Goal: Transaction & Acquisition: Purchase product/service

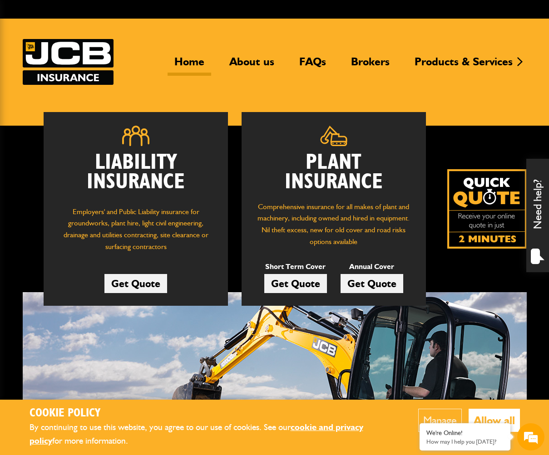
scroll to position [29, 0]
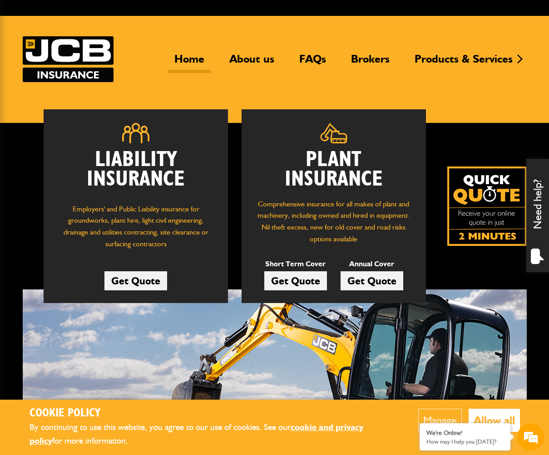
click at [297, 277] on link "Get Quote" at bounding box center [295, 281] width 63 height 19
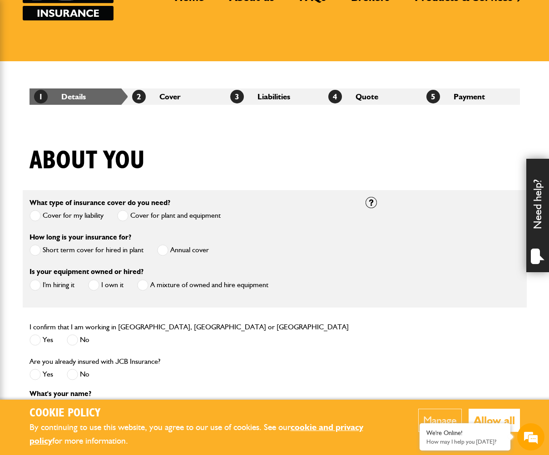
scroll to position [92, 0]
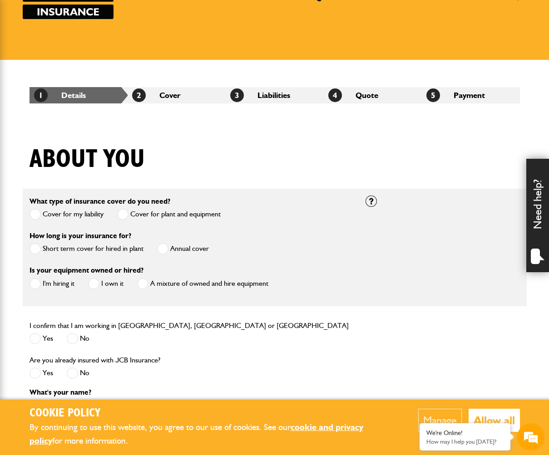
click at [35, 250] on span at bounding box center [35, 248] width 11 height 11
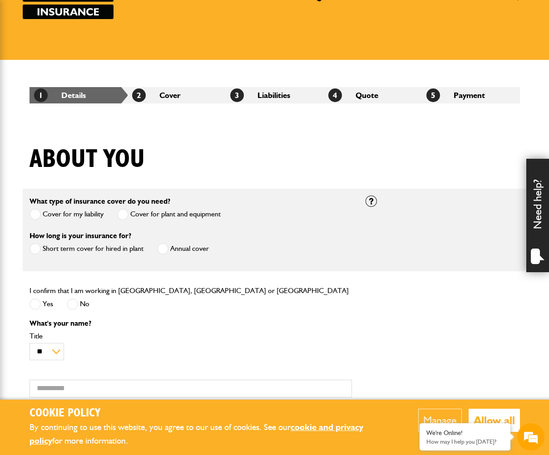
click at [34, 215] on span at bounding box center [35, 214] width 11 height 11
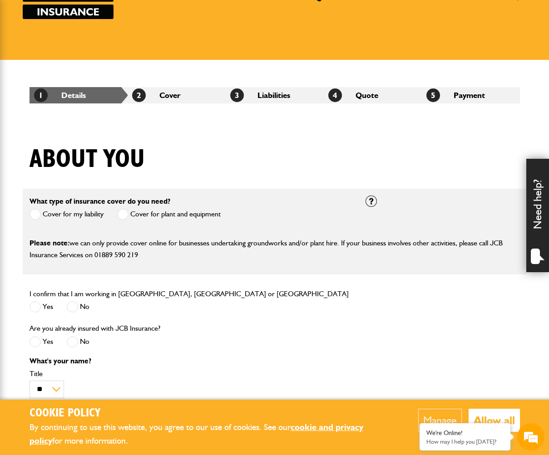
click at [123, 216] on span at bounding box center [122, 214] width 11 height 11
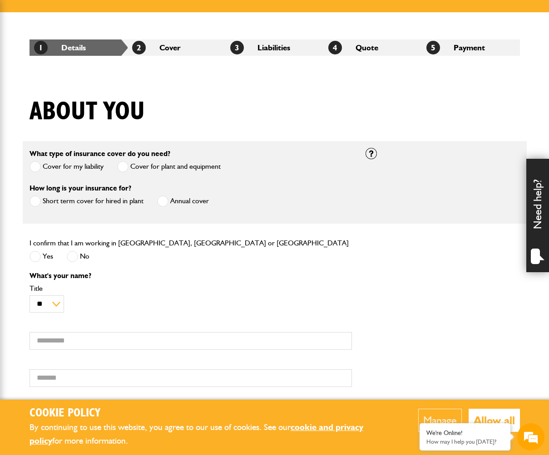
scroll to position [141, 0]
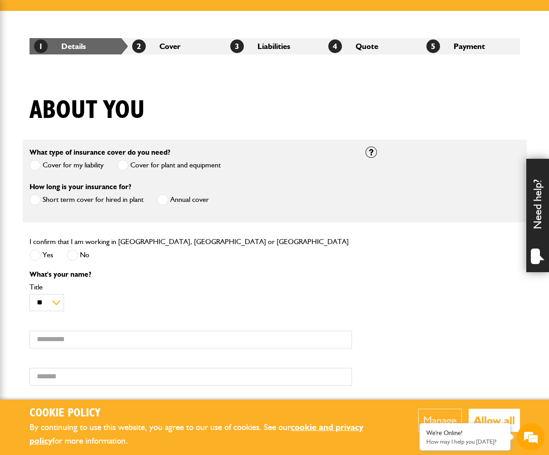
click at [35, 256] on span at bounding box center [35, 255] width 11 height 11
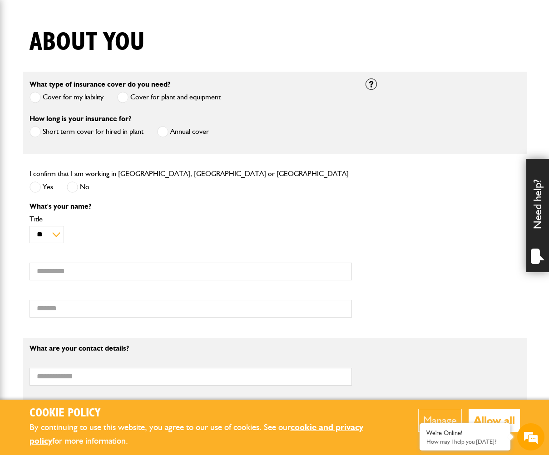
scroll to position [211, 0]
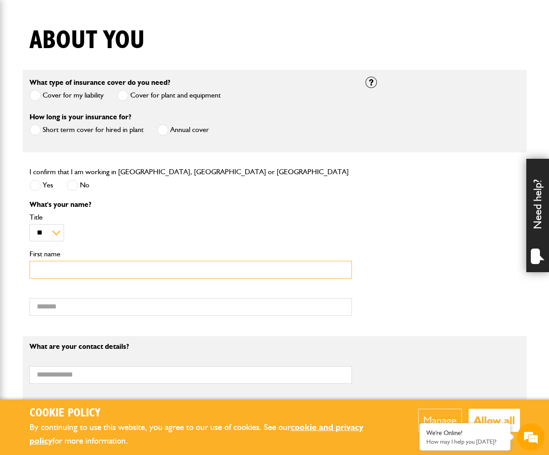
type input "*"
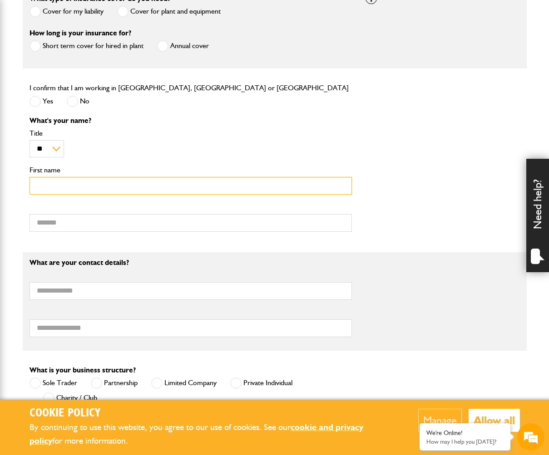
scroll to position [296, 0]
type input "*****"
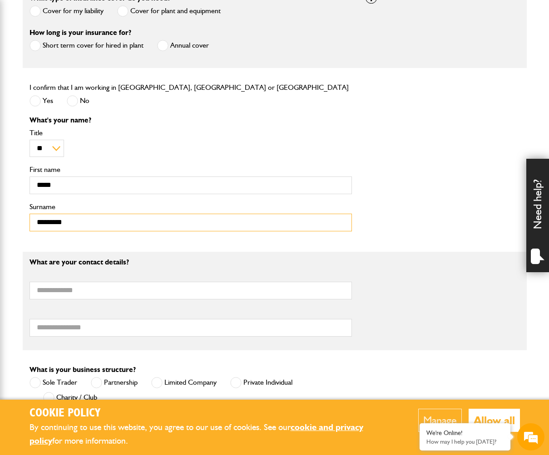
type input "*********"
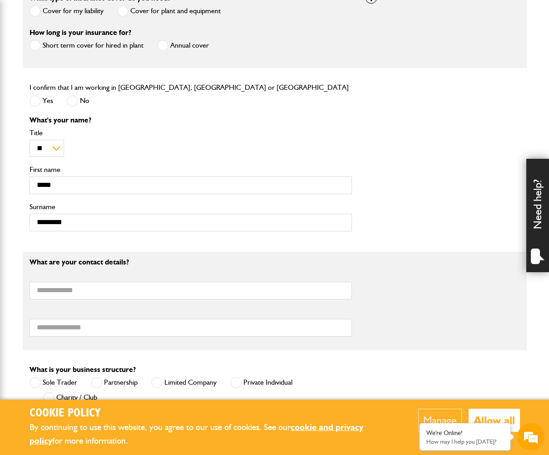
click at [224, 122] on p "What's your name?" at bounding box center [191, 120] width 322 height 7
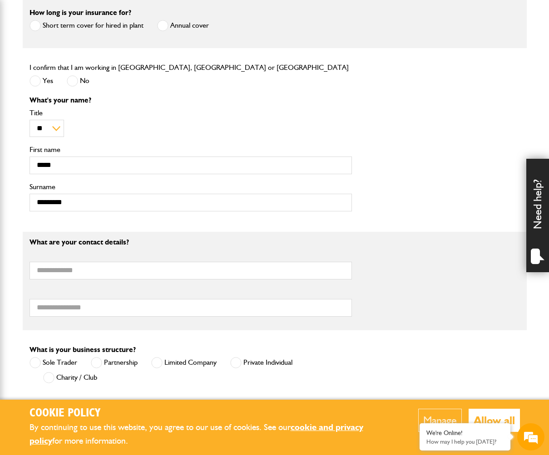
click at [217, 109] on div "What's your name? ** *** **** ** ** ** Title ***** First name ********* Surname" at bounding box center [191, 158] width 336 height 122
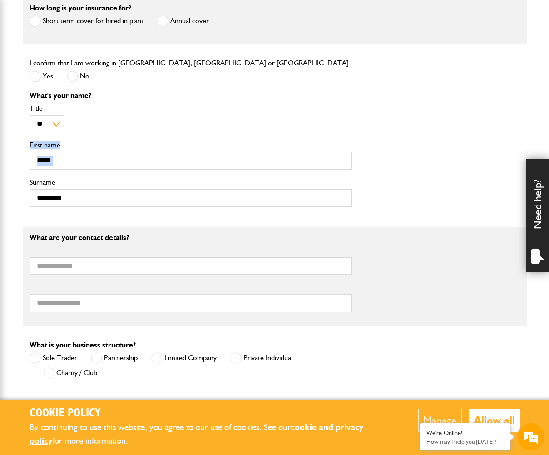
click at [390, 116] on div "What's your name? ** *** **** ** ** ** Title ***** First name ********* Surname" at bounding box center [275, 153] width 504 height 122
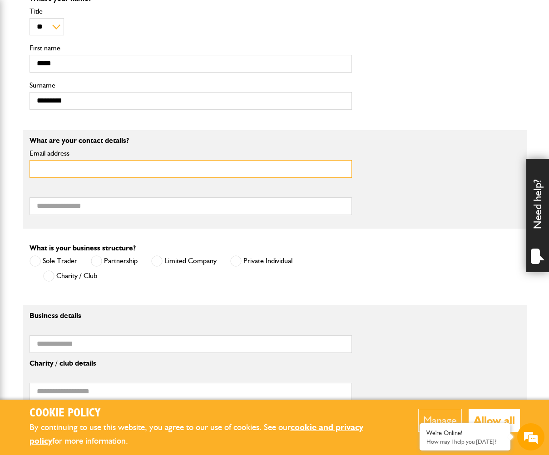
scroll to position [418, 0]
type input "**********"
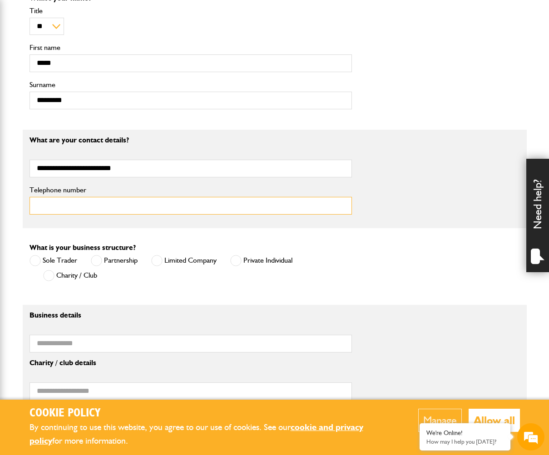
click at [339, 207] on input "Telephone number" at bounding box center [191, 206] width 322 height 18
type input "**********"
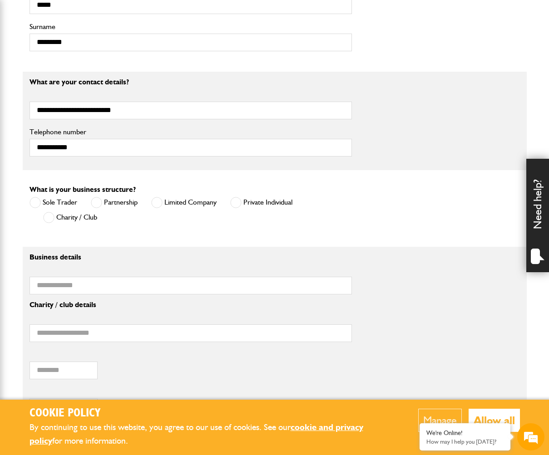
click at [93, 208] on span at bounding box center [96, 202] width 11 height 11
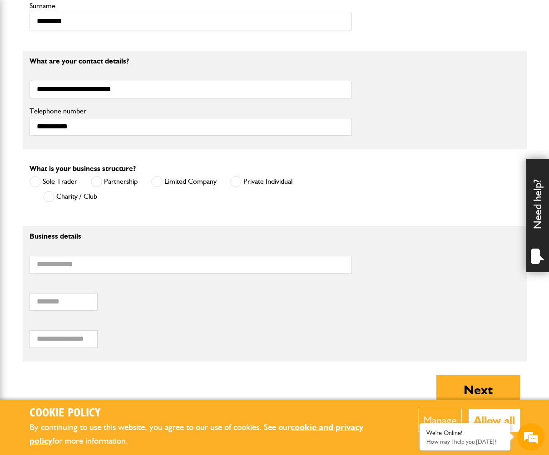
scroll to position [500, 0]
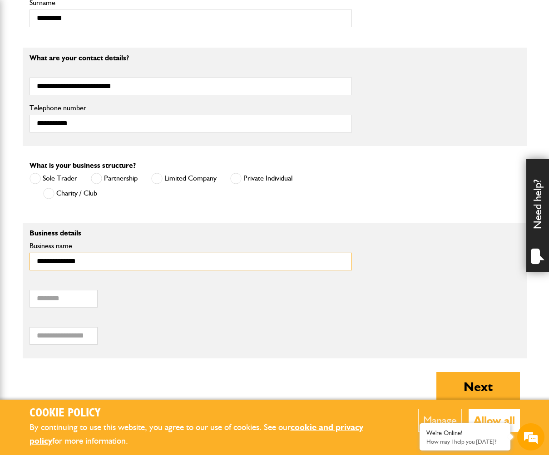
type input "**********"
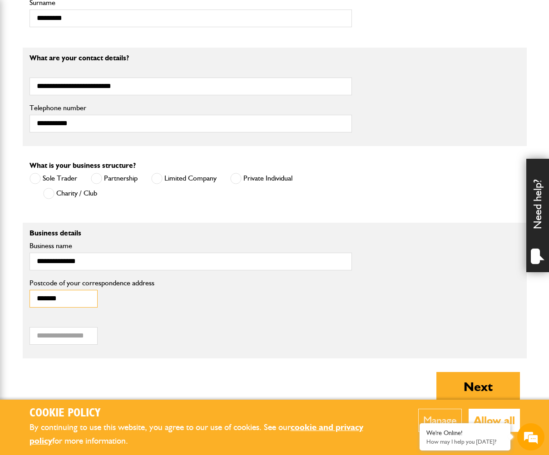
type input "*******"
click at [203, 329] on div "Total number of business owners / partners?" at bounding box center [200, 331] width 341 height 28
click at [81, 337] on input "Total number of business owners / partners?" at bounding box center [64, 336] width 68 height 18
click at [76, 336] on input "*" at bounding box center [64, 336] width 68 height 18
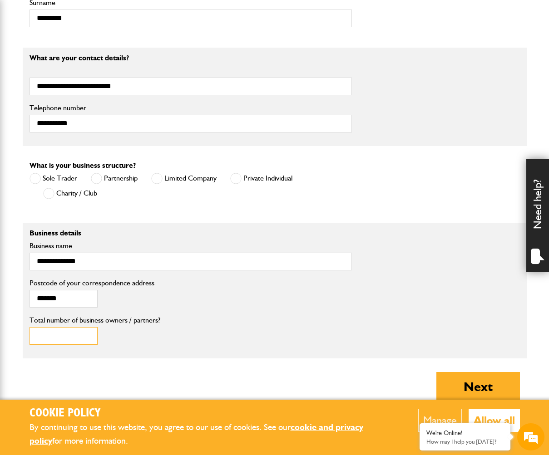
type input "*"
click at [74, 336] on input "*" at bounding box center [64, 336] width 68 height 18
click at [217, 337] on div "* Total number of business owners / partners?" at bounding box center [200, 331] width 341 height 28
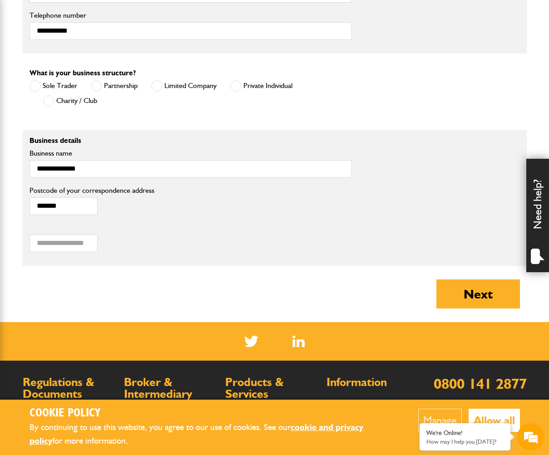
scroll to position [591, 0]
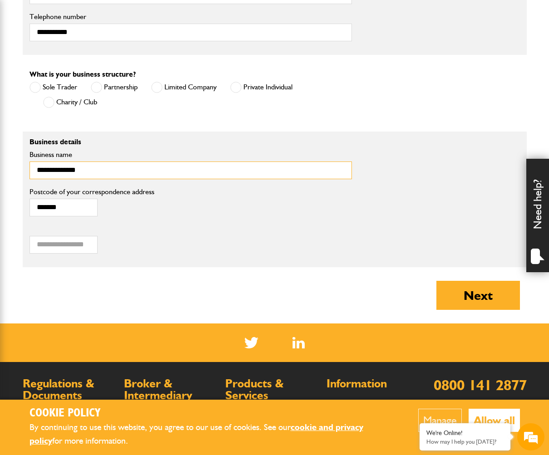
click at [75, 173] on input "**********" at bounding box center [191, 171] width 322 height 18
type input "**********"
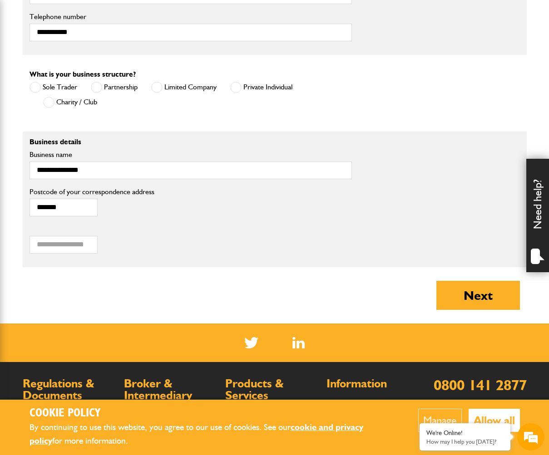
click at [290, 217] on div "******* Postcode of your correspondence address" at bounding box center [191, 202] width 322 height 28
click at [458, 292] on button "Next" at bounding box center [478, 295] width 84 height 29
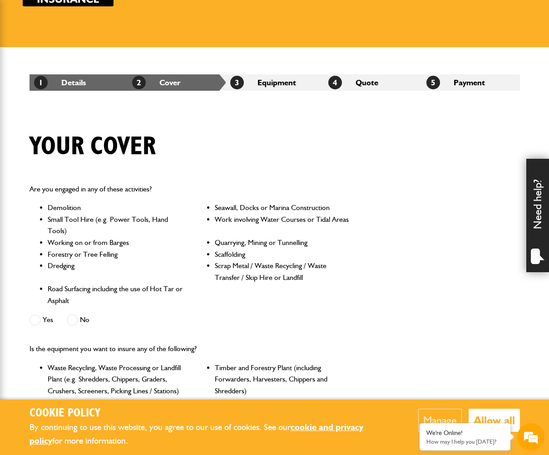
scroll to position [105, 0]
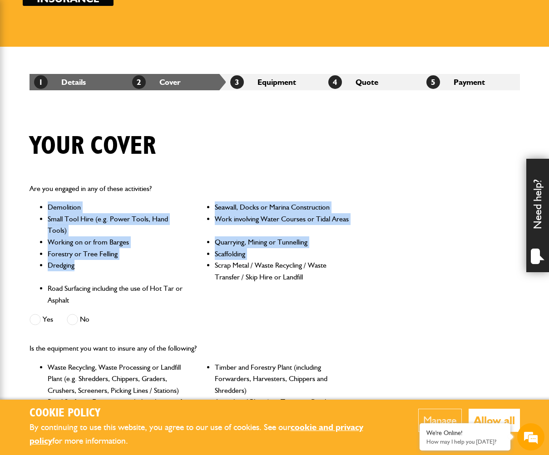
drag, startPoint x: 49, startPoint y: 205, endPoint x: 92, endPoint y: 262, distance: 71.0
click at [92, 262] on ul "Demolition Seawall, Docks or Marina Construction Small Tool Hire (e.g. Power To…" at bounding box center [191, 254] width 322 height 104
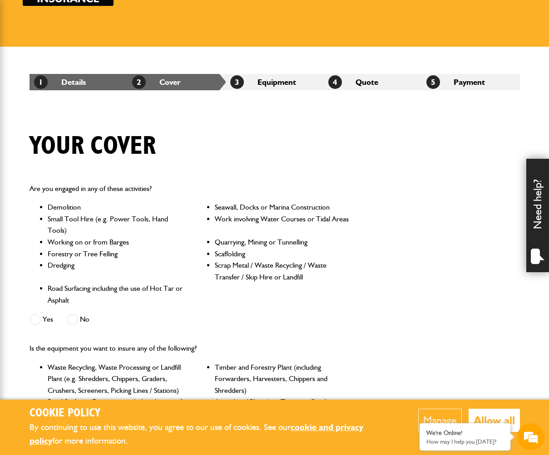
click at [262, 274] on li "Scrap Metal / Waste Recycling / Waste Transfer / Skip Hire or Landfill" at bounding box center [283, 271] width 137 height 23
click at [74, 317] on span at bounding box center [72, 319] width 11 height 11
click at [212, 314] on div "Are you engaged in any of these activities? Demolition Seawall, Docks or Marina…" at bounding box center [191, 256] width 336 height 160
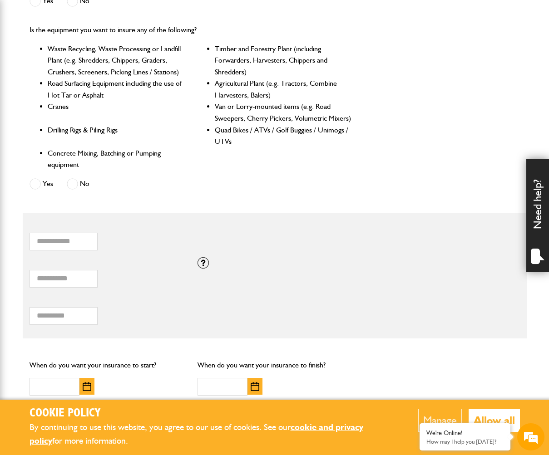
scroll to position [424, 0]
click at [37, 181] on span at bounding box center [35, 184] width 11 height 11
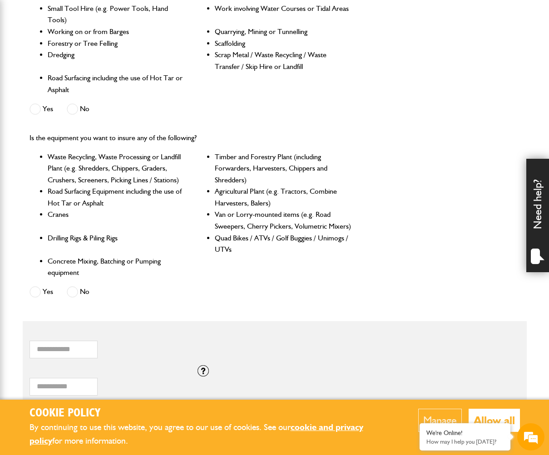
scroll to position [315, 0]
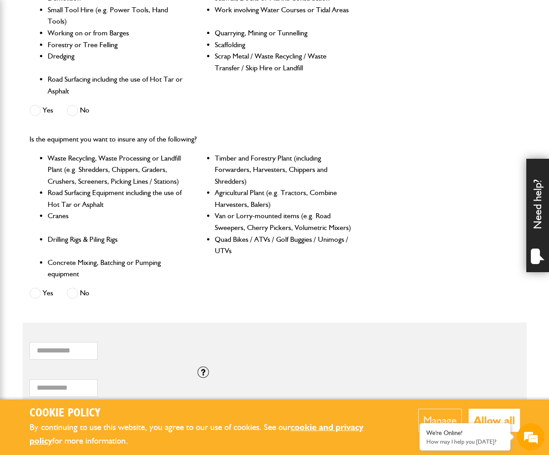
click at [144, 50] on li "Dredging" at bounding box center [116, 61] width 137 height 23
click at [148, 41] on li "Forestry or Tree Felling" at bounding box center [116, 45] width 137 height 12
click at [143, 32] on li "Working on or from Barges" at bounding box center [116, 33] width 137 height 12
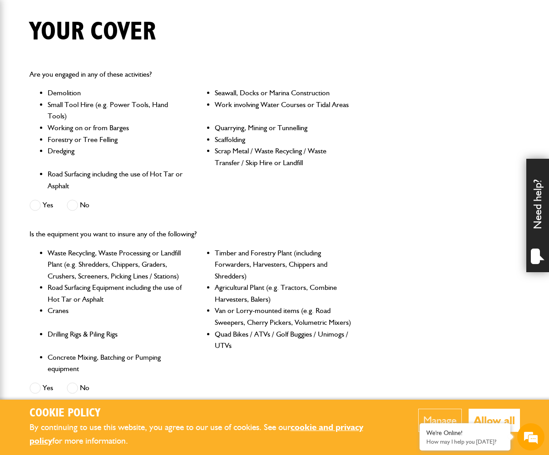
click at [126, 56] on div "Your cover" at bounding box center [275, 39] width 504 height 44
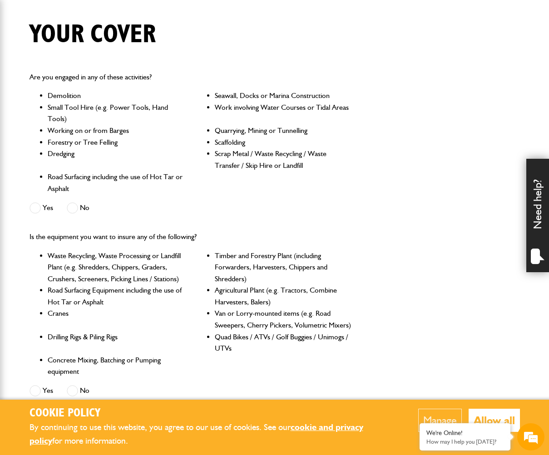
click at [88, 37] on h1 "Your cover" at bounding box center [93, 35] width 126 height 30
drag, startPoint x: 74, startPoint y: 84, endPoint x: 64, endPoint y: 104, distance: 23.2
click at [74, 85] on div "Are you engaged in any of these activities? Demolition Seawall, Docks or Marina…" at bounding box center [191, 144] width 336 height 160
click at [61, 106] on li "Small Tool Hire (e.g. Power Tools, Hand Tools)" at bounding box center [116, 113] width 137 height 23
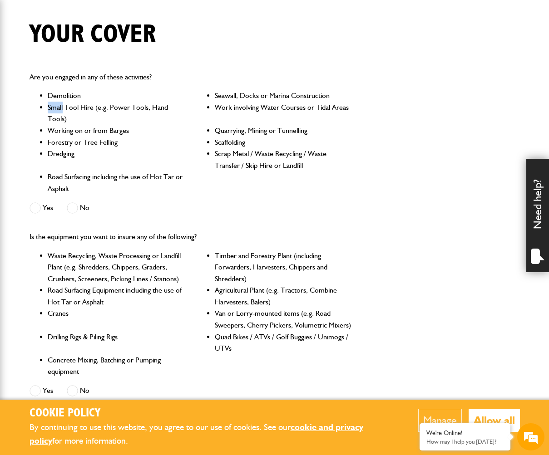
click at [61, 106] on li "Small Tool Hire (e.g. Power Tools, Hand Tools)" at bounding box center [116, 113] width 137 height 23
click at [84, 102] on li "Small Tool Hire (e.g. Power Tools, Hand Tools)" at bounding box center [116, 113] width 137 height 23
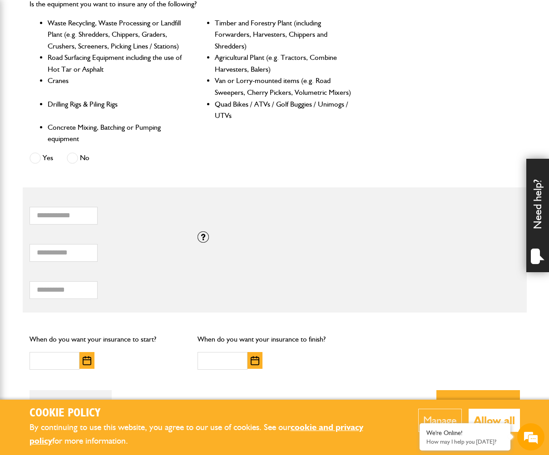
scroll to position [449, 0]
drag, startPoint x: 68, startPoint y: 251, endPoint x: -34, endPoint y: 248, distance: 102.2
click at [0, 248] on html "Cookie Policy By continuing to use this website, you agree to our use of cookie…" at bounding box center [274, 121] width 549 height 1141
type input "*****"
click at [192, 276] on div "Total hiring fees Please enter a minimum value of 25 for total hiring fees." at bounding box center [275, 287] width 504 height 37
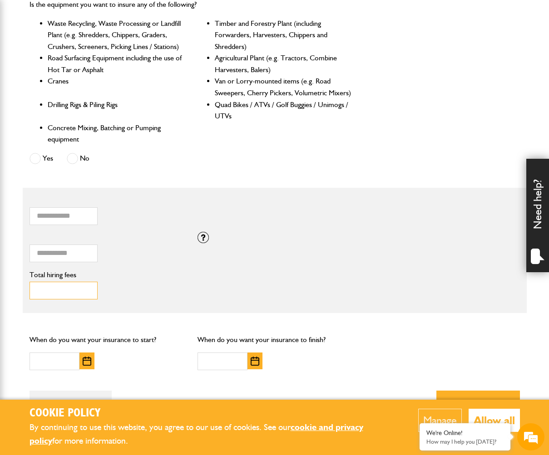
click at [63, 291] on input "Total hiring fees" at bounding box center [64, 291] width 68 height 18
click at [153, 286] on div "Total hiring fees Please enter a minimum value of 25 for total hiring fees." at bounding box center [107, 286] width 154 height 28
click at [59, 285] on input "Total hiring fees" at bounding box center [64, 291] width 68 height 18
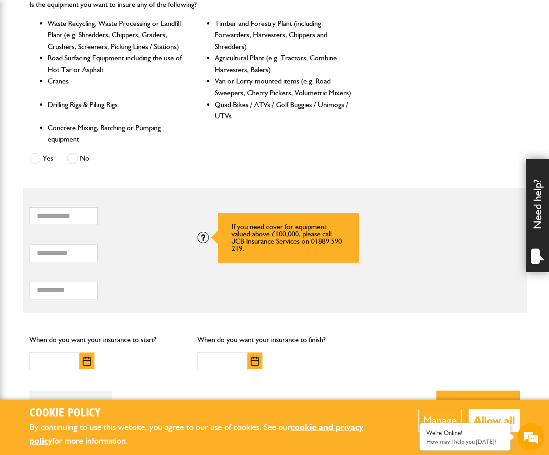
click at [202, 234] on div at bounding box center [203, 237] width 11 height 11
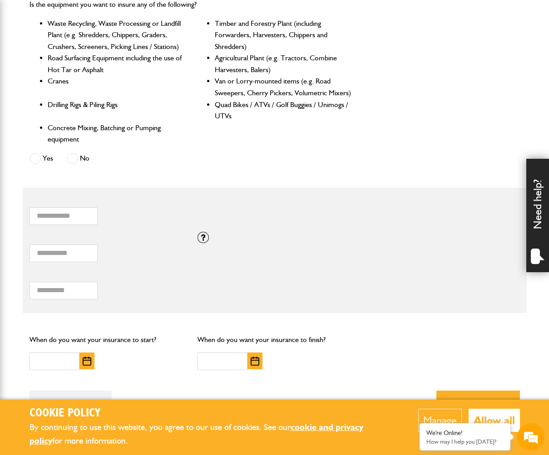
click at [163, 283] on div "Total hiring fees Please enter a minimum value of 25 for total hiring fees." at bounding box center [107, 286] width 154 height 28
click at [37, 291] on input "Total hiring fees" at bounding box center [64, 291] width 68 height 18
click at [72, 289] on input "Total hiring fees" at bounding box center [64, 291] width 68 height 18
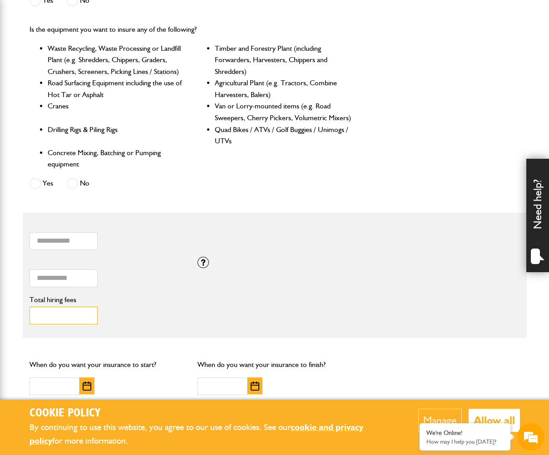
scroll to position [425, 0]
type input "***"
click at [148, 305] on div "*** Total hiring fees Please enter a minimum value of 25 for total hiring fees." at bounding box center [107, 310] width 154 height 28
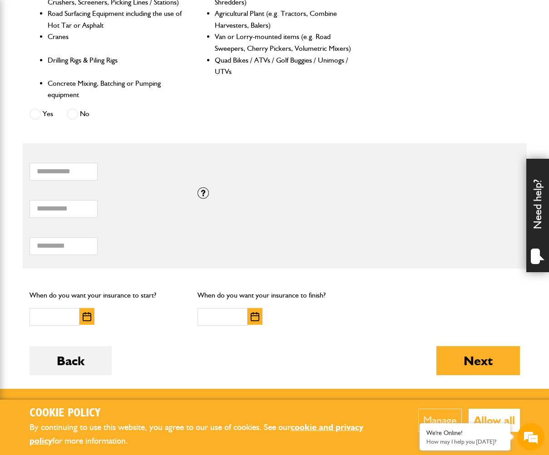
scroll to position [495, 0]
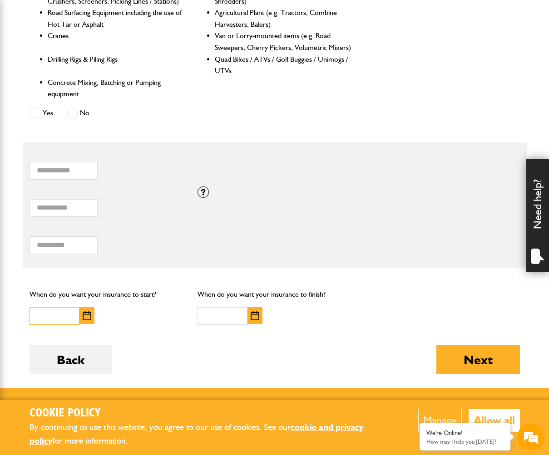
click at [72, 314] on input "text" at bounding box center [55, 316] width 50 height 18
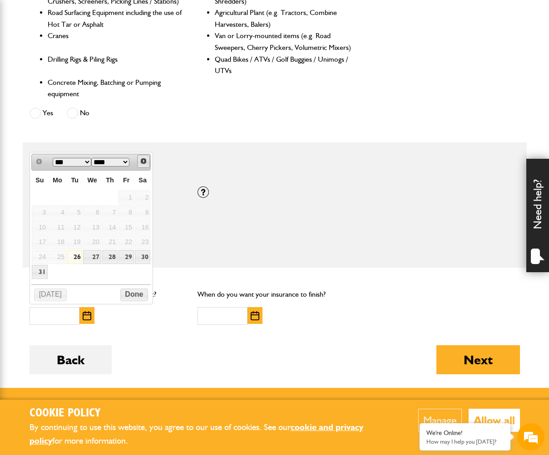
click at [146, 164] on span "Next" at bounding box center [143, 161] width 7 height 7
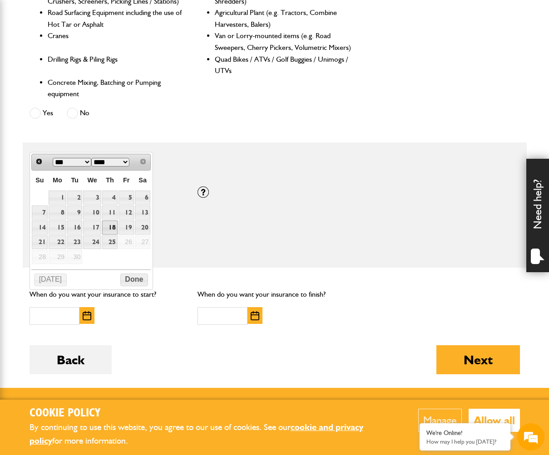
click at [112, 228] on link "18" at bounding box center [109, 228] width 15 height 14
type input "**********"
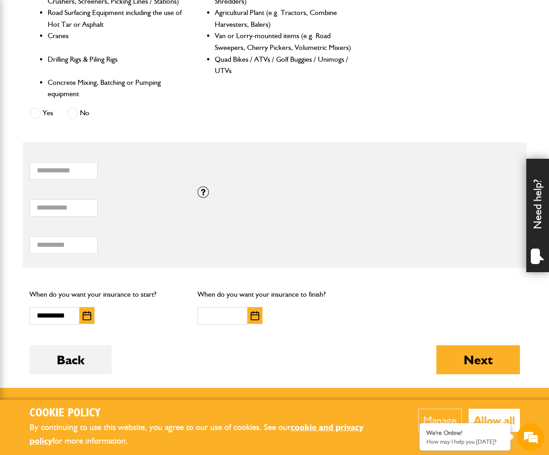
click at [256, 313] on img "button" at bounding box center [255, 315] width 9 height 9
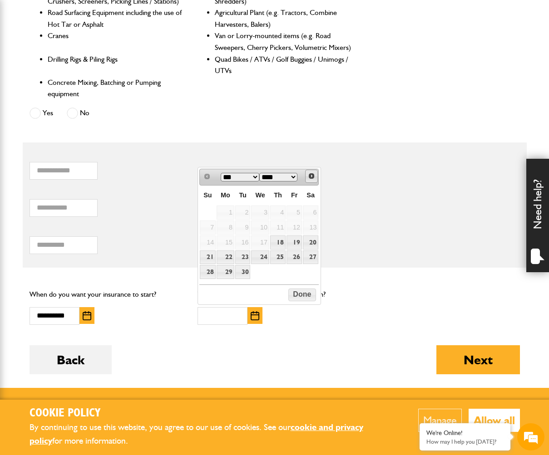
click at [310, 177] on span "Next" at bounding box center [311, 176] width 7 height 7
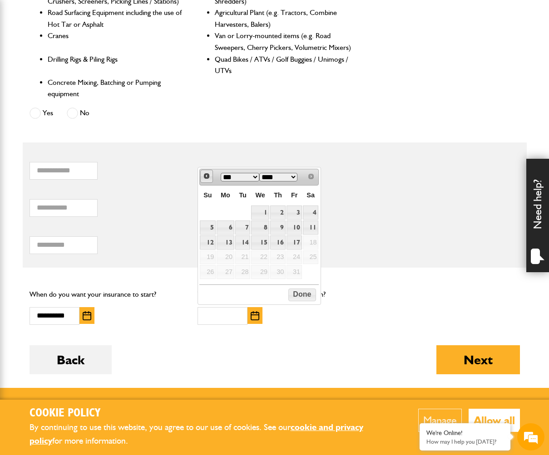
click at [206, 177] on span "Prev" at bounding box center [206, 176] width 7 height 7
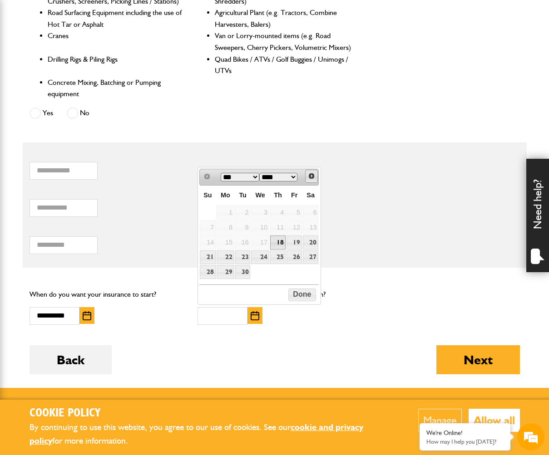
click at [316, 178] on link "Next" at bounding box center [311, 176] width 13 height 13
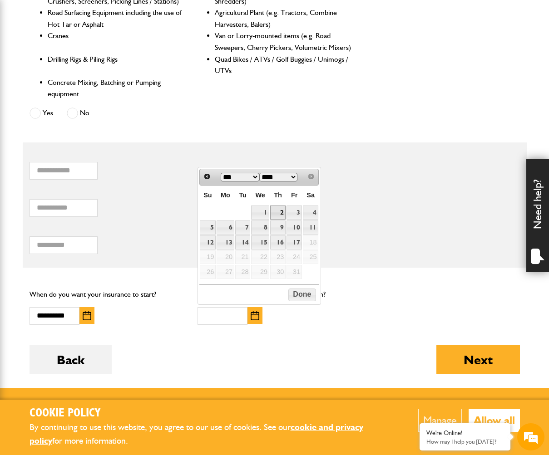
click at [278, 211] on link "2" at bounding box center [277, 213] width 15 height 14
type input "**********"
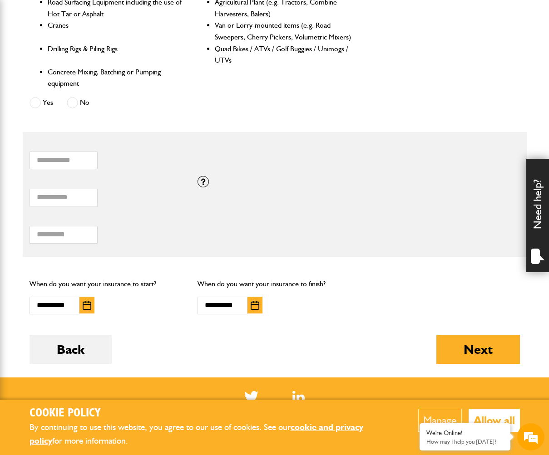
scroll to position [507, 0]
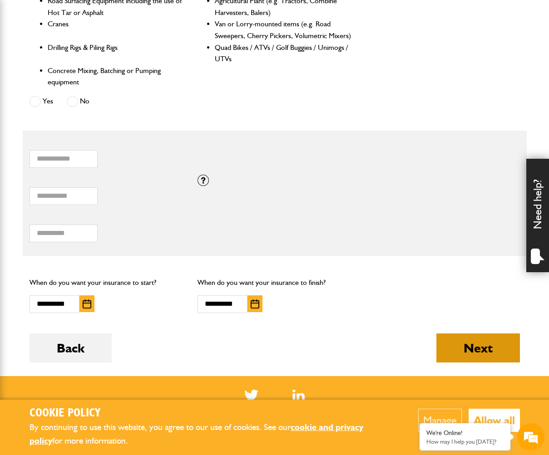
click at [501, 340] on button "Next" at bounding box center [478, 348] width 84 height 29
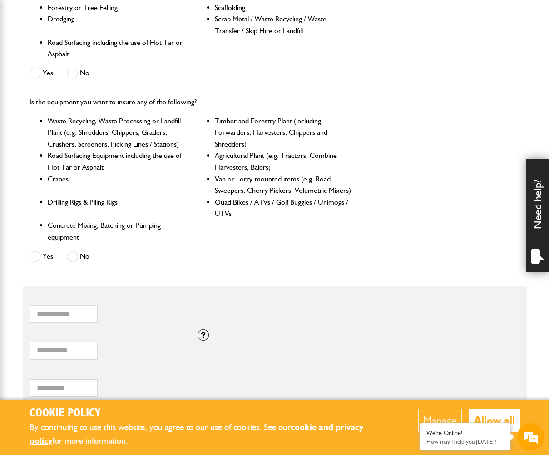
scroll to position [410, 0]
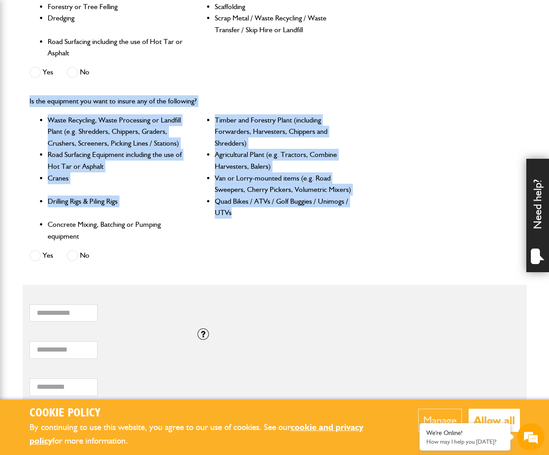
drag, startPoint x: 253, startPoint y: 212, endPoint x: 6, endPoint y: 96, distance: 273.2
click at [6, 96] on body "Cookie Policy By continuing to use this website, you agree to our use of cookie…" at bounding box center [274, 190] width 549 height 1200
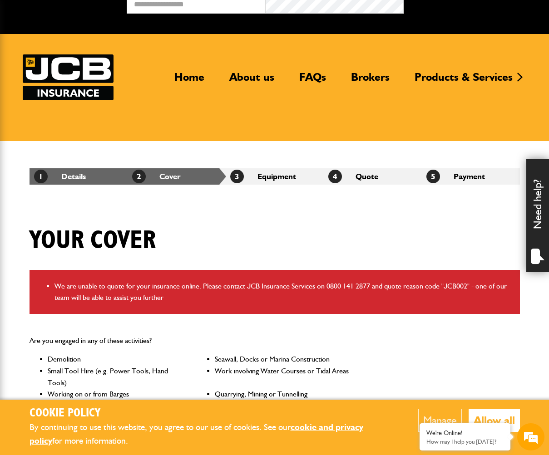
scroll to position [0, 0]
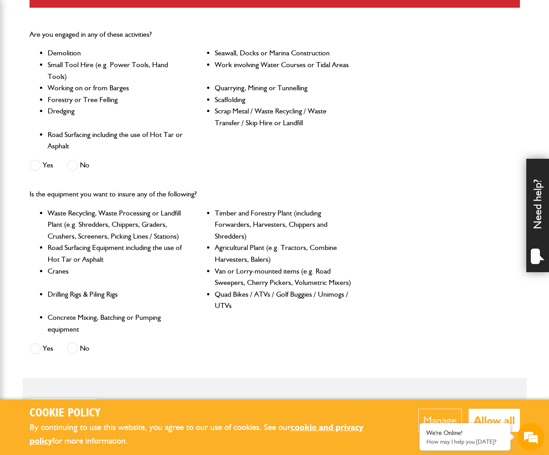
click at [272, 114] on li "Scrap Metal / Waste Recycling / Waste Transfer / Skip Hire or Landfill" at bounding box center [283, 116] width 137 height 23
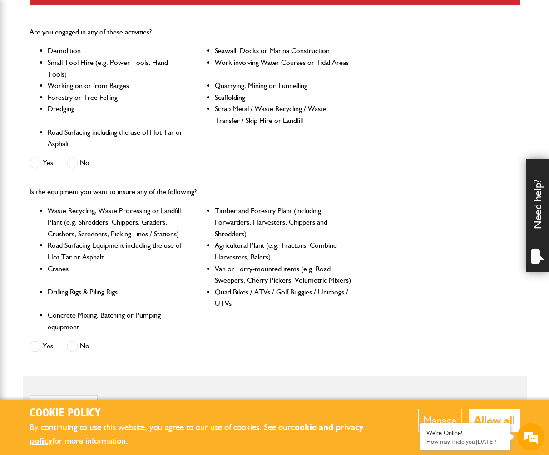
scroll to position [320, 0]
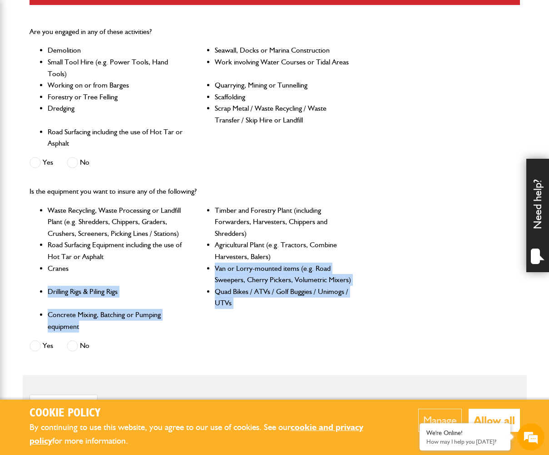
drag, startPoint x: 113, startPoint y: 326, endPoint x: 72, endPoint y: 272, distance: 67.8
click at [72, 272] on ul "Waste Recycling, Waste Processing or Landfill Plant (e.g. Shredders, Chippers, …" at bounding box center [191, 269] width 322 height 128
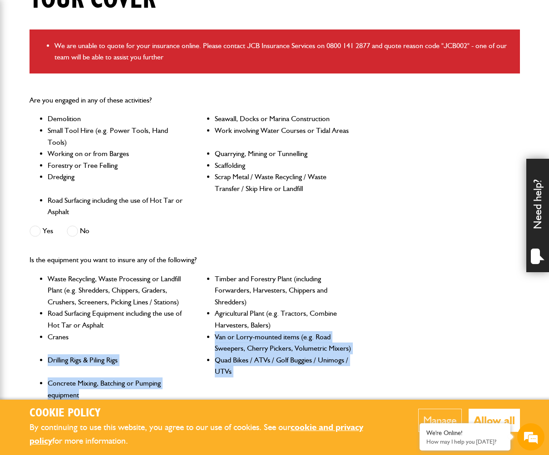
scroll to position [251, 0]
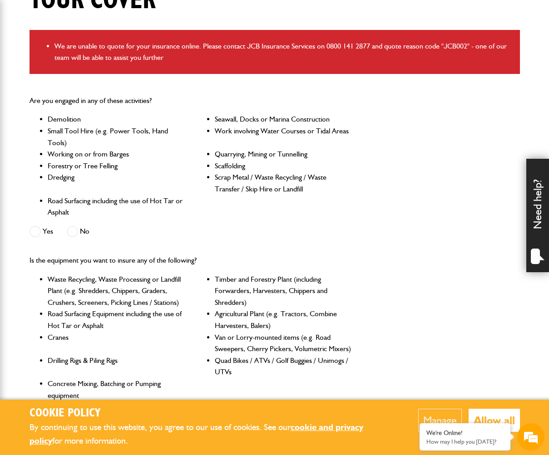
click at [414, 49] on li "We are unable to quote for your insurance online. Please contact JCB Insurance …" at bounding box center [283, 51] width 459 height 23
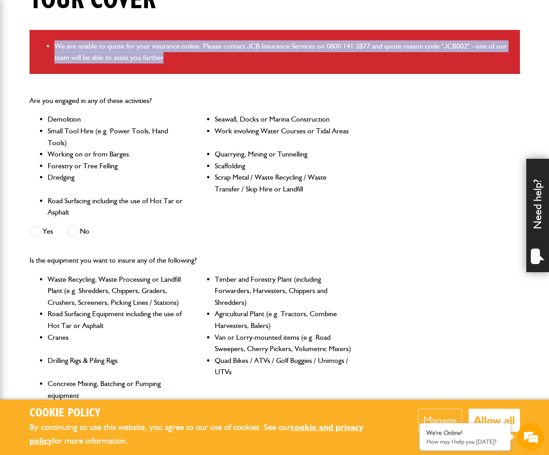
drag, startPoint x: 55, startPoint y: 45, endPoint x: 211, endPoint y: 63, distance: 156.8
click at [201, 61] on li "We are unable to quote for your insurance online. Please contact JCB Insurance …" at bounding box center [283, 51] width 459 height 23
click at [341, 47] on li "We are unable to quote for your insurance online. Please contact JCB Insurance …" at bounding box center [283, 51] width 459 height 23
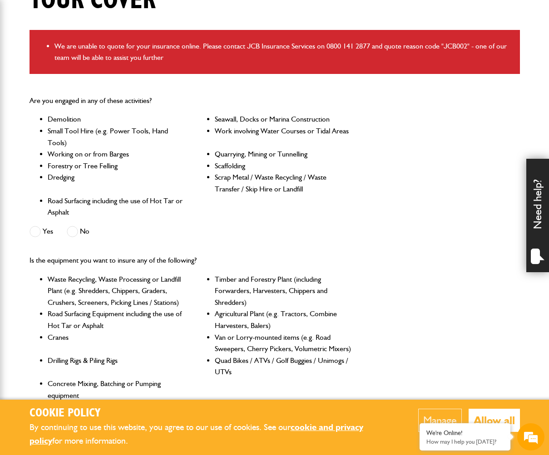
click at [164, 69] on div "We are unable to quote for your insurance online. Please contact JCB Insurance …" at bounding box center [275, 52] width 490 height 44
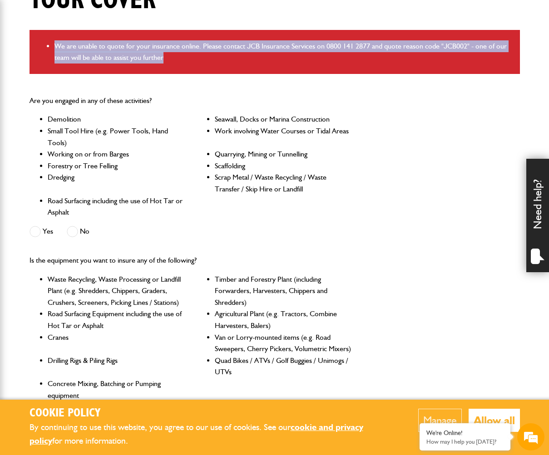
drag, startPoint x: 171, startPoint y: 59, endPoint x: 40, endPoint y: 36, distance: 133.2
click at [40, 36] on div "We are unable to quote for your insurance online. Please contact JCB Insurance …" at bounding box center [275, 52] width 490 height 44
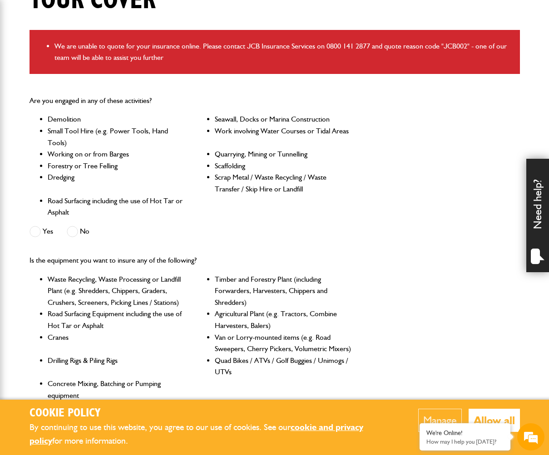
click at [185, 60] on li "We are unable to quote for your insurance online. Please contact JCB Insurance …" at bounding box center [283, 51] width 459 height 23
drag, startPoint x: 443, startPoint y: 45, endPoint x: 467, endPoint y: 44, distance: 24.1
click at [467, 44] on li "We are unable to quote for your insurance online. Please contact JCB Insurance …" at bounding box center [283, 51] width 459 height 23
click at [454, 49] on li "We are unable to quote for your insurance online. Please contact JCB Insurance …" at bounding box center [283, 51] width 459 height 23
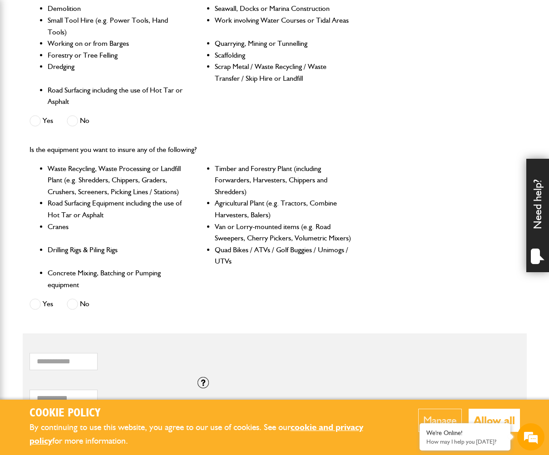
scroll to position [364, 0]
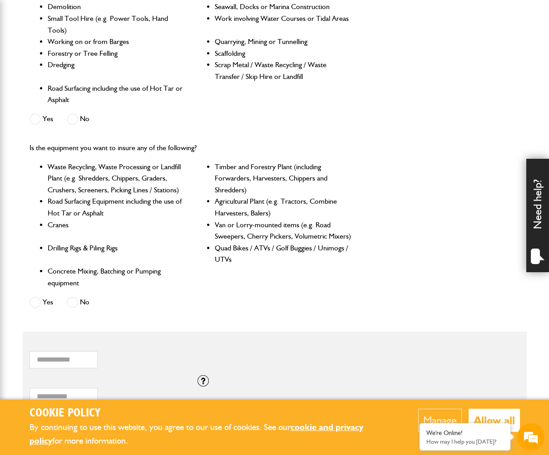
click at [222, 188] on li "Timber and Forestry Plant (including Forwarders, Harvesters, Chippers and Shred…" at bounding box center [283, 178] width 137 height 35
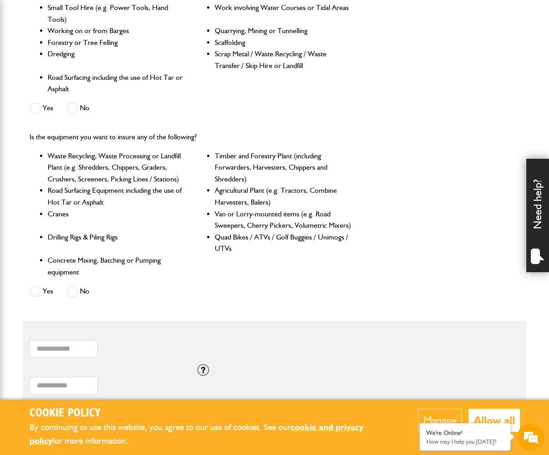
scroll to position [376, 0]
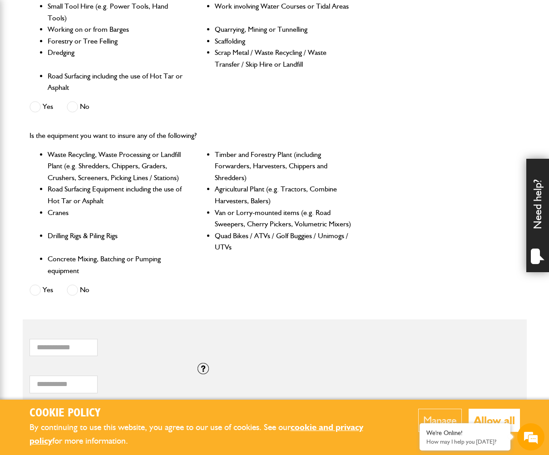
click at [84, 260] on li "Concrete Mixing, Batching or Pumping equipment" at bounding box center [116, 264] width 137 height 23
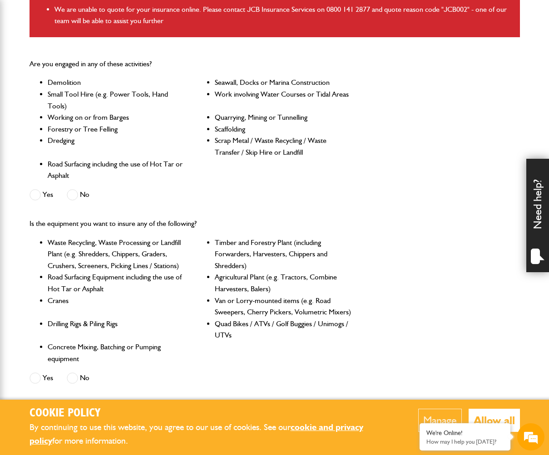
scroll to position [291, 0]
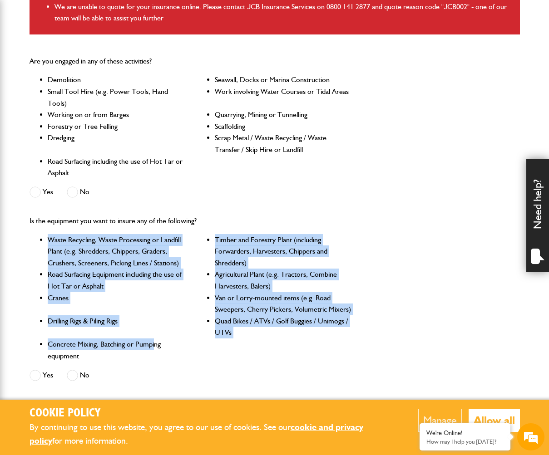
drag, startPoint x: 49, startPoint y: 239, endPoint x: 163, endPoint y: 331, distance: 146.6
click at [154, 338] on ul "Waste Recycling, Waste Processing or Landfill Plant (e.g. Shredders, Chippers, …" at bounding box center [191, 298] width 322 height 128
click at [316, 312] on li "Van or Lorry-mounted items (e.g. Road Sweepers, Cherry Pickers, Volumetric Mixe…" at bounding box center [283, 303] width 137 height 23
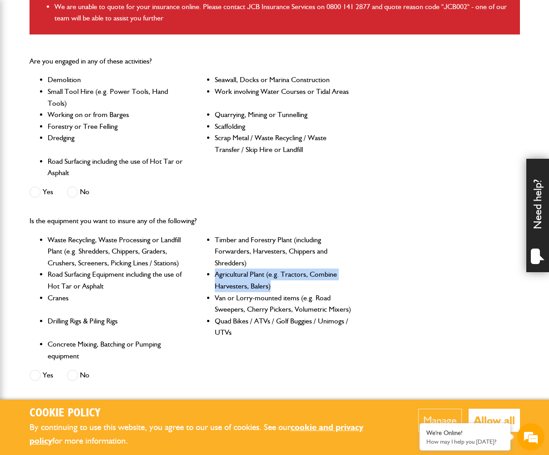
drag, startPoint x: 215, startPoint y: 272, endPoint x: 280, endPoint y: 283, distance: 66.3
click at [280, 283] on ul "Waste Recycling, Waste Processing or Landfill Plant (e.g. Shredders, Chippers, …" at bounding box center [191, 298] width 322 height 128
click at [318, 288] on li "Agricultural Plant (e.g. Tractors, Combine Harvesters, Balers)" at bounding box center [283, 280] width 137 height 23
drag, startPoint x: 284, startPoint y: 286, endPoint x: 209, endPoint y: 275, distance: 75.8
click at [215, 275] on li "Agricultural Plant (e.g. Tractors, Combine Harvesters, Balers)" at bounding box center [283, 280] width 137 height 23
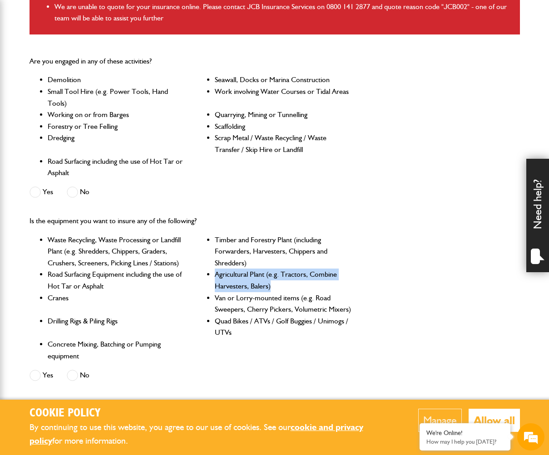
click at [290, 286] on li "Agricultural Plant (e.g. Tractors, Combine Harvesters, Balers)" at bounding box center [283, 280] width 137 height 23
drag, startPoint x: 267, startPoint y: 285, endPoint x: 216, endPoint y: 276, distance: 51.1
click at [216, 276] on li "Agricultural Plant (e.g. Tractors, Combine Harvesters, Balers)" at bounding box center [283, 280] width 137 height 23
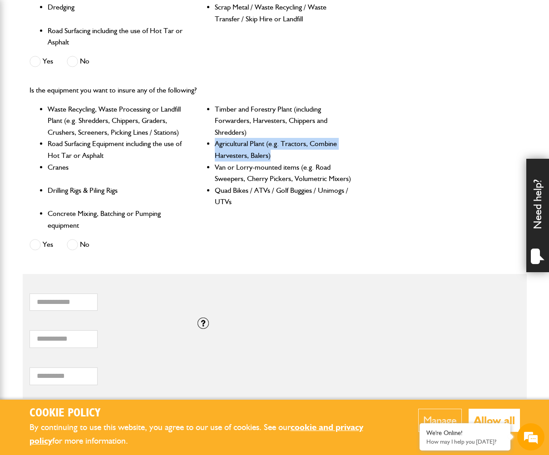
scroll to position [422, 0]
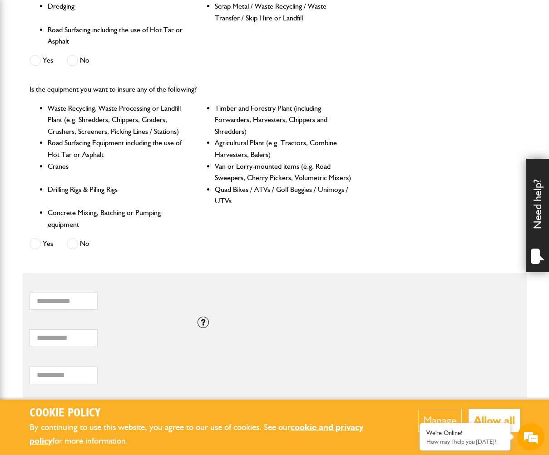
click at [72, 238] on span at bounding box center [72, 243] width 11 height 11
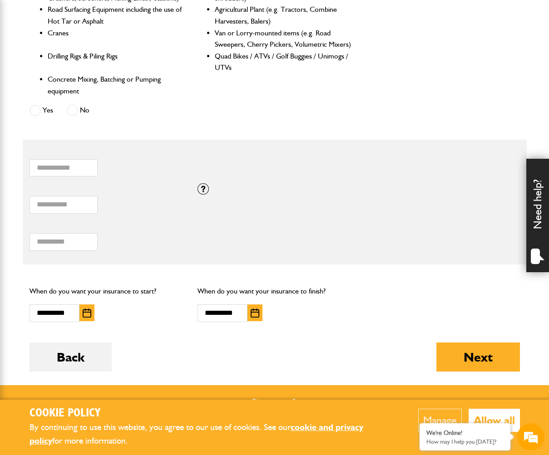
scroll to position [558, 0]
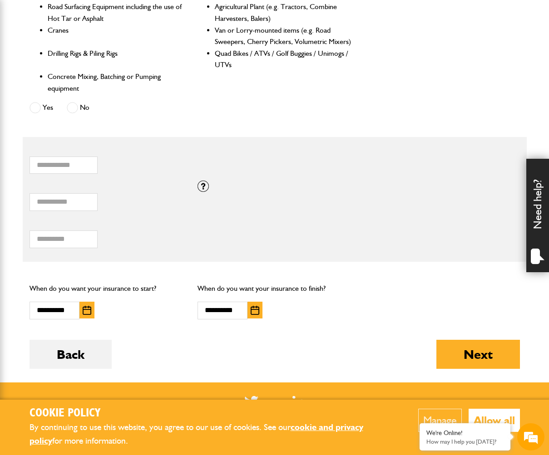
click at [254, 306] on img "button" at bounding box center [255, 310] width 9 height 9
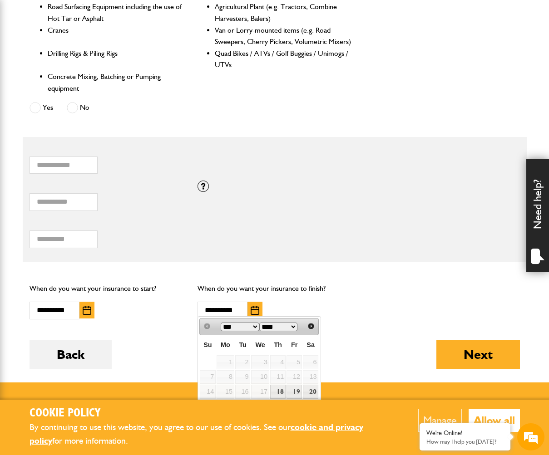
click at [358, 303] on div "**********" at bounding box center [275, 301] width 168 height 50
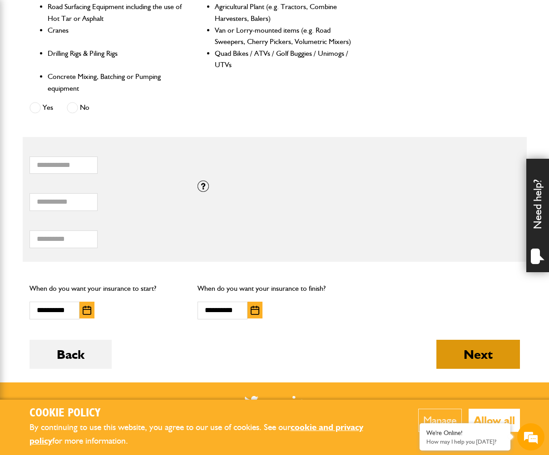
click at [487, 349] on button "Next" at bounding box center [478, 354] width 84 height 29
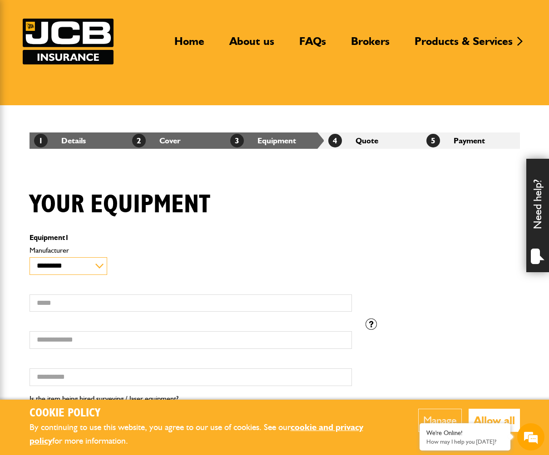
select select "**"
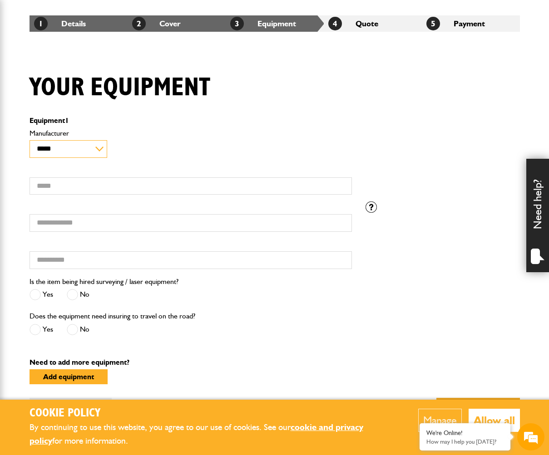
scroll to position [165, 0]
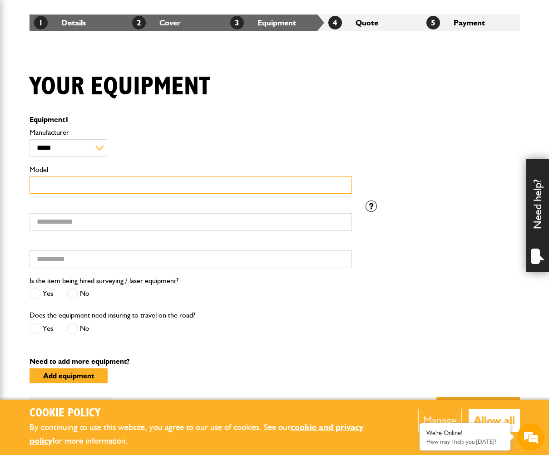
click at [83, 182] on input "Model" at bounding box center [191, 186] width 322 height 18
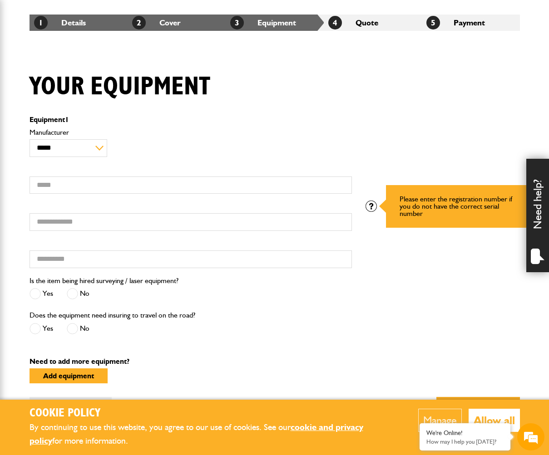
click at [373, 208] on div at bounding box center [370, 206] width 11 height 11
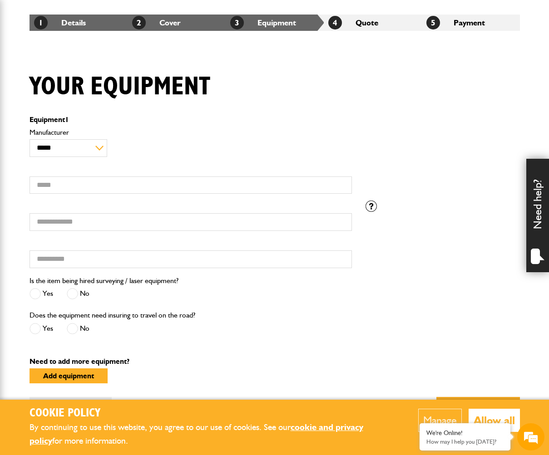
click at [397, 159] on div "**********" at bounding box center [275, 164] width 504 height 74
click at [73, 298] on span at bounding box center [72, 293] width 11 height 11
click at [72, 329] on span at bounding box center [72, 328] width 11 height 11
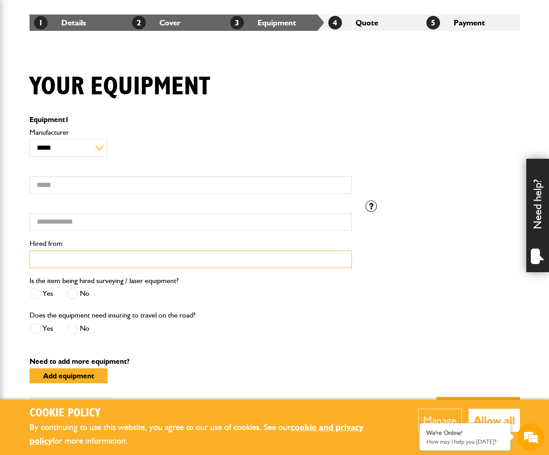
click at [65, 265] on input "Hired from" at bounding box center [191, 260] width 322 height 18
type input "**********"
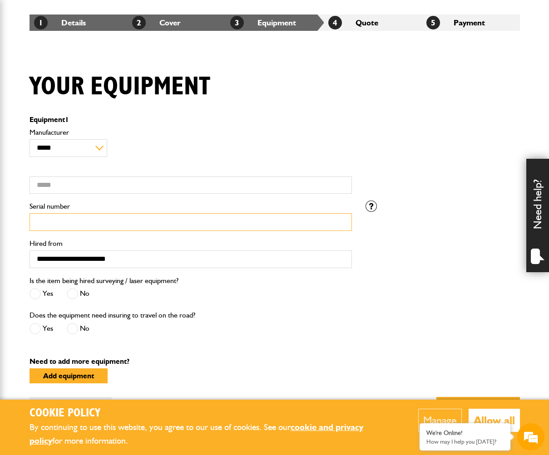
click at [112, 218] on input "Serial number" at bounding box center [191, 222] width 322 height 18
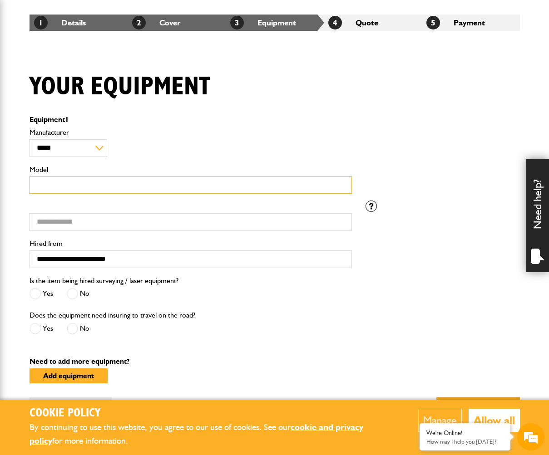
click at [84, 189] on input "Model" at bounding box center [191, 186] width 322 height 18
type input "**********"
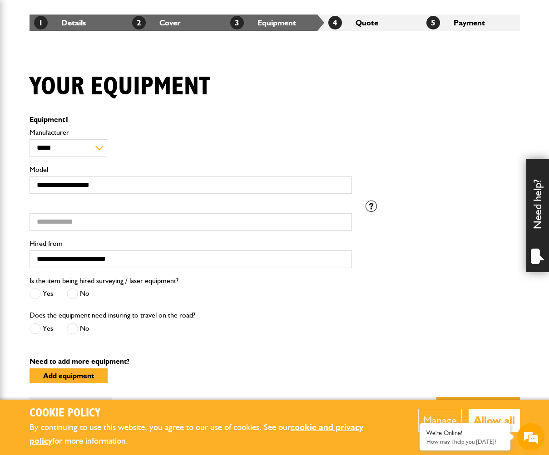
click at [294, 309] on div "Is the item being hired surveying / laser equipment? Yes No" at bounding box center [191, 292] width 336 height 35
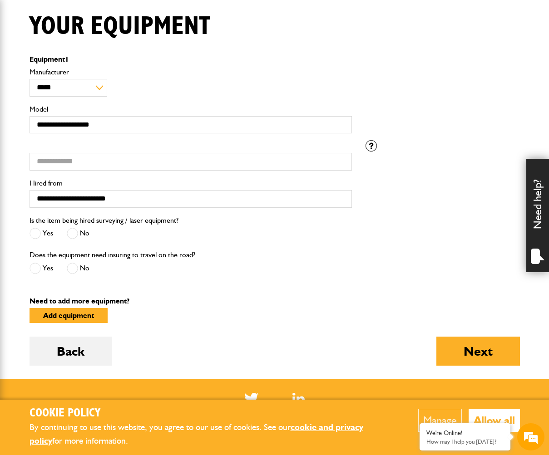
scroll to position [224, 0]
